Goal: Find specific page/section: Find specific page/section

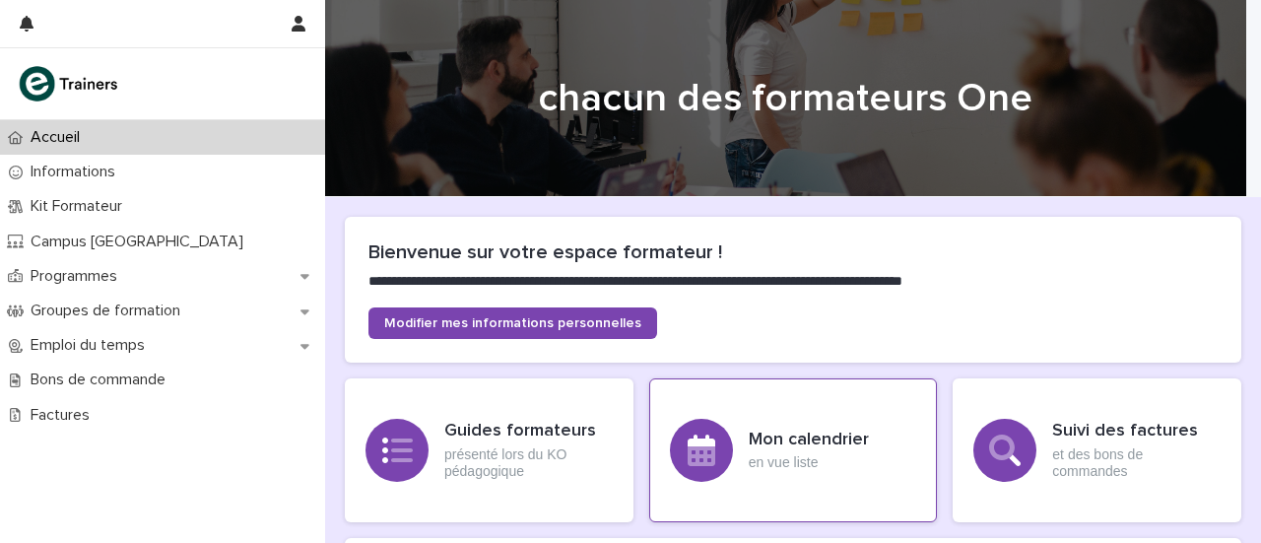
click at [741, 439] on div "Mon calendrier en vue liste" at bounding box center [793, 450] width 289 height 144
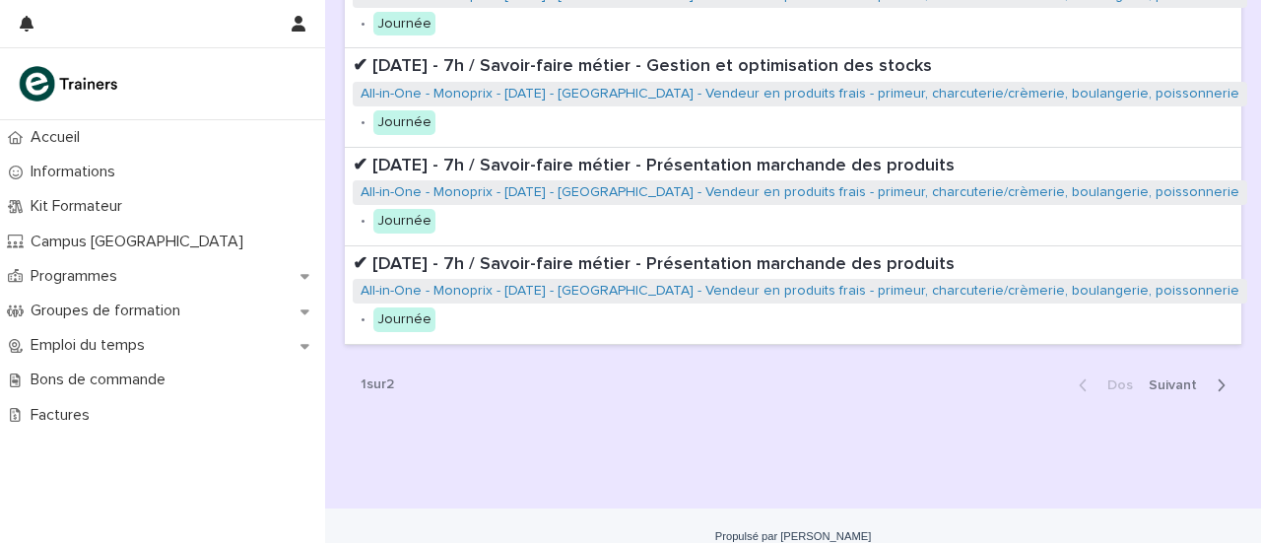
scroll to position [974, 0]
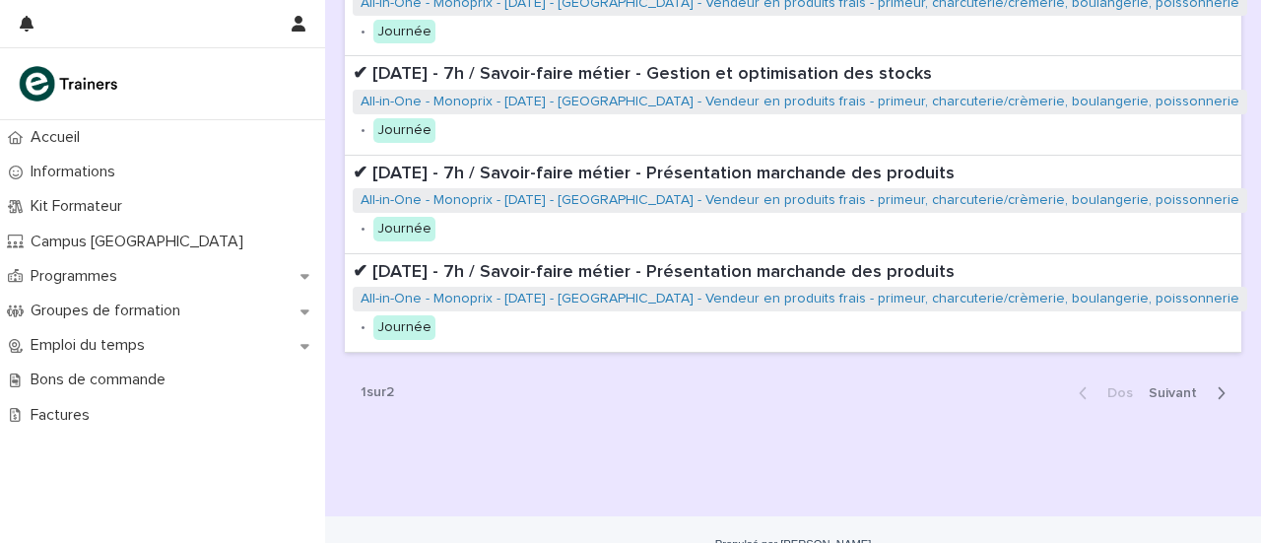
click at [1173, 386] on span "Suivant" at bounding box center [1179, 393] width 60 height 14
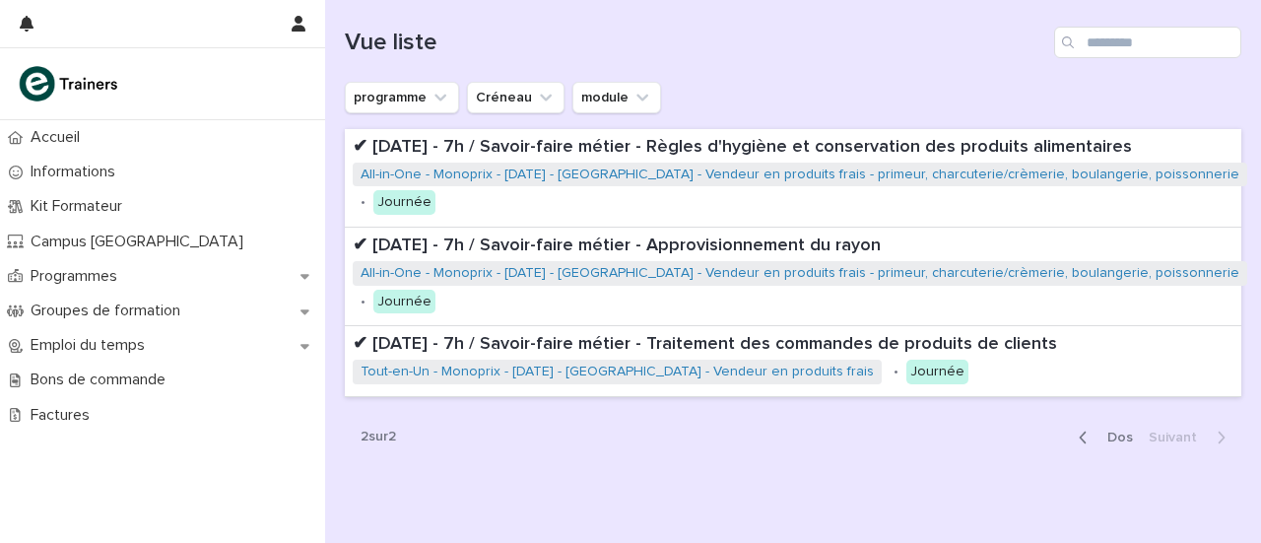
scroll to position [209, 0]
click at [1065, 432] on button "Dos" at bounding box center [1102, 439] width 78 height 18
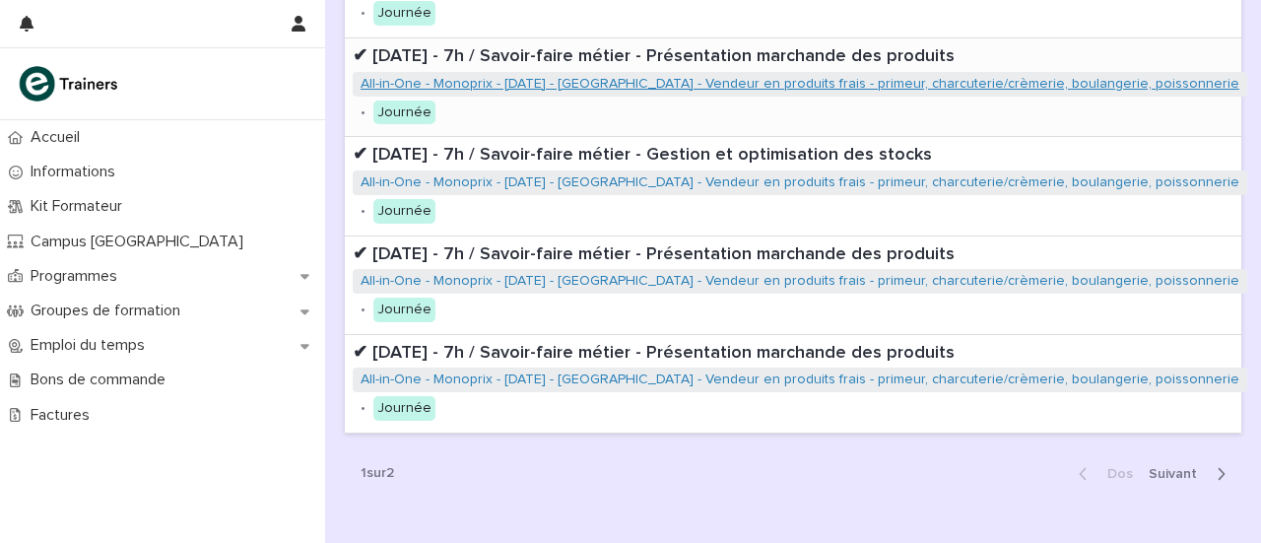
scroll to position [895, 0]
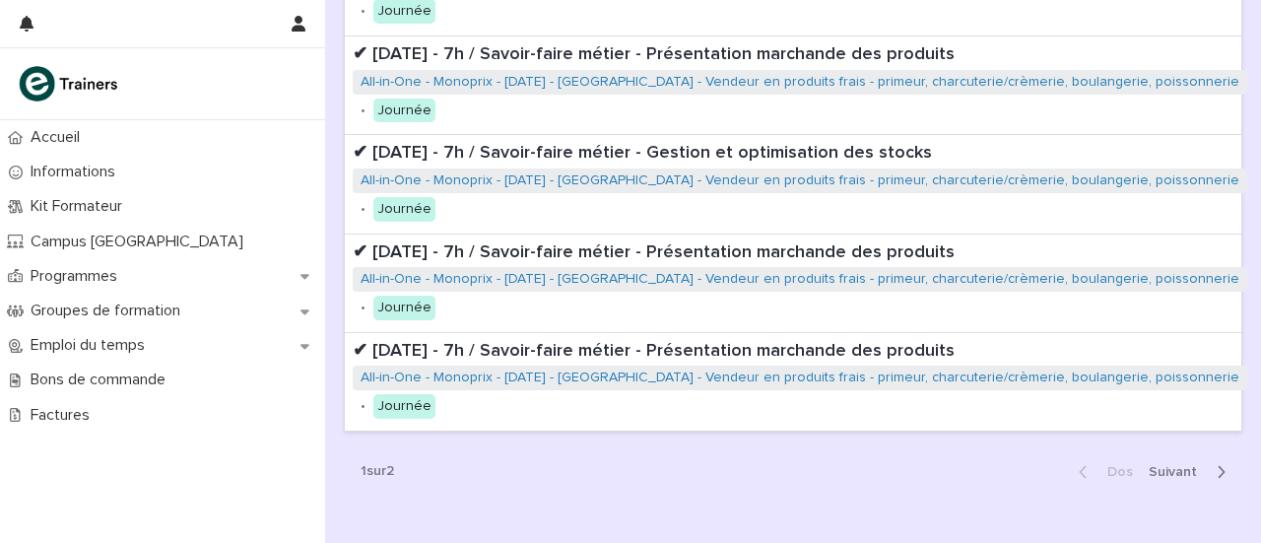
click at [1168, 465] on span "Suivant" at bounding box center [1179, 472] width 60 height 14
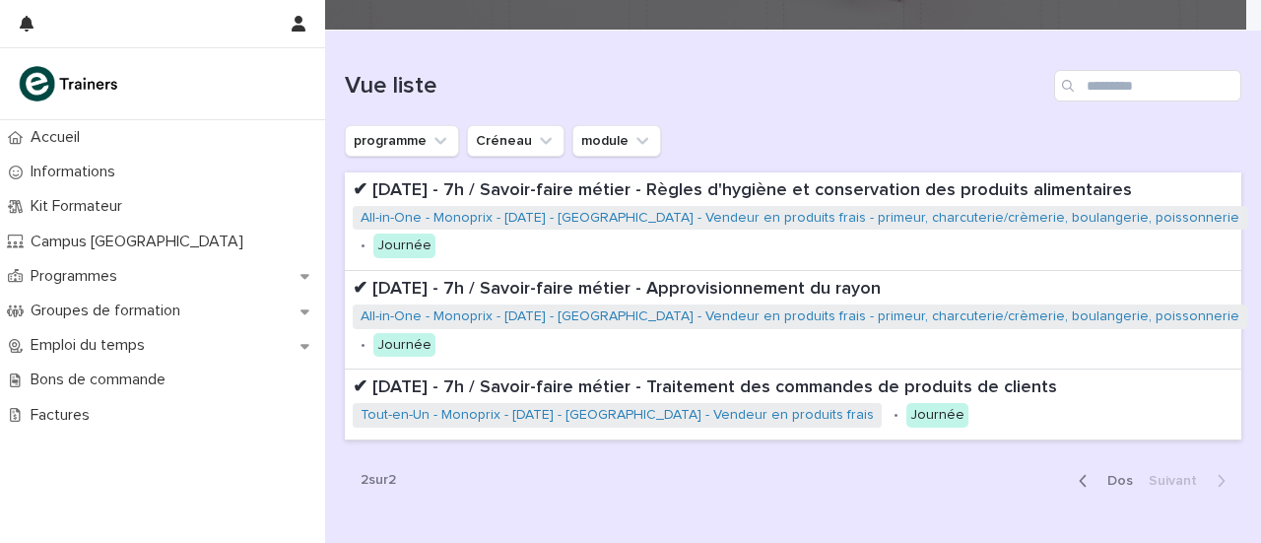
scroll to position [166, 0]
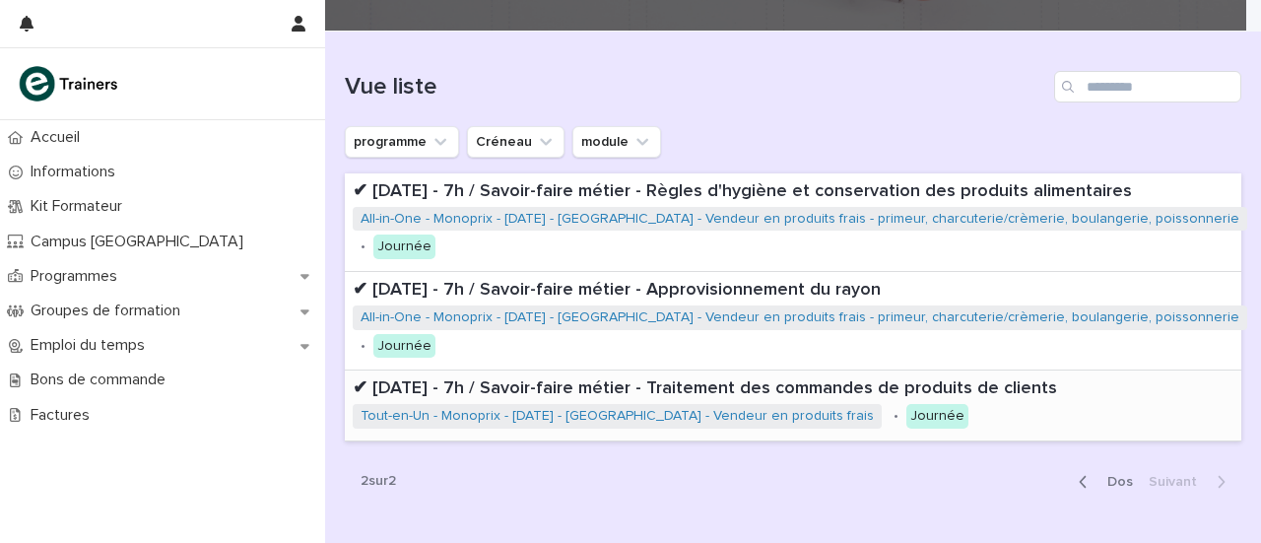
click at [960, 398] on p "✔ [DATE] - 7h / Savoir-faire métier - Traitement des commandes de produits de c…" at bounding box center [793, 389] width 881 height 22
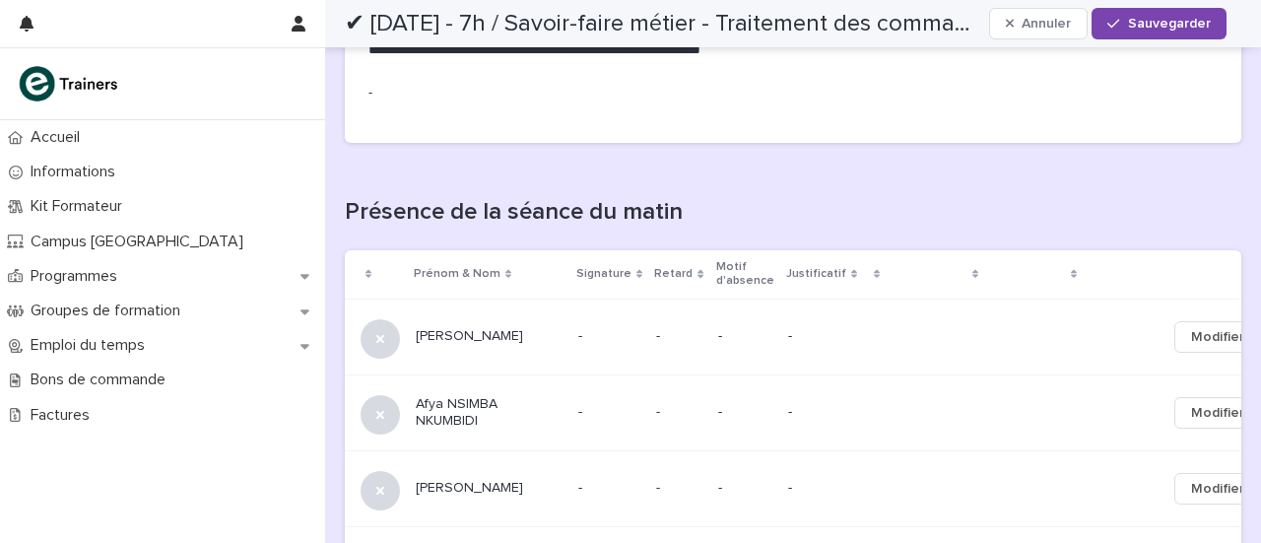
scroll to position [710, 0]
